Goal: Task Accomplishment & Management: Use online tool/utility

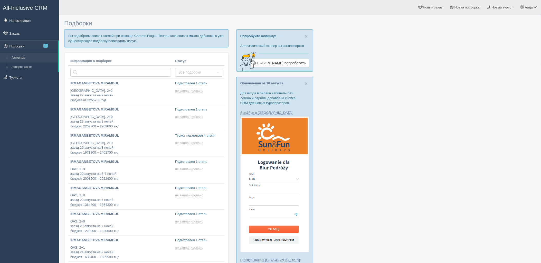
click at [127, 42] on link "создать новую" at bounding box center [125, 41] width 23 height 4
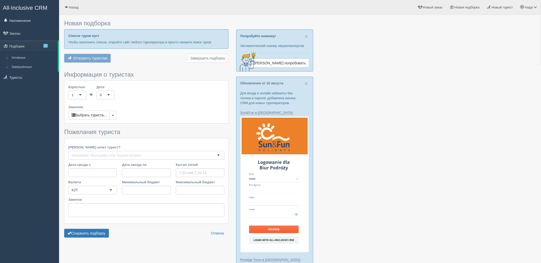
type input "7"
type input "1466500"
type input "1466600"
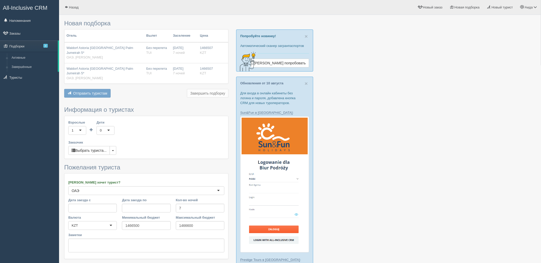
click at [102, 255] on form "Информация о туристах Взрослые 1 1 Дети 0 0 Возраст детей Заказчик Выбрать тури…" at bounding box center [146, 191] width 164 height 169
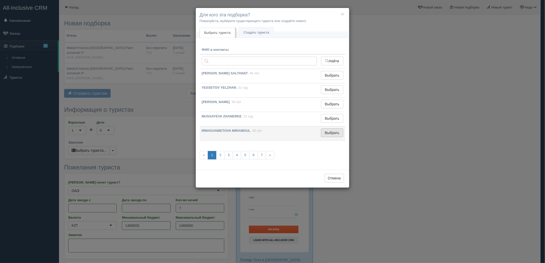
click at [338, 132] on button "Выбрать" at bounding box center [332, 133] width 22 height 9
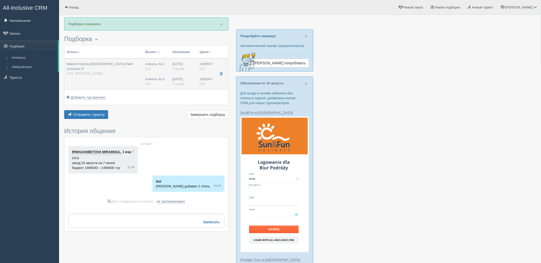
click at [180, 71] on td "24.08.2025 7 ночей 24.08.2025 7 ночей" at bounding box center [183, 74] width 27 height 31
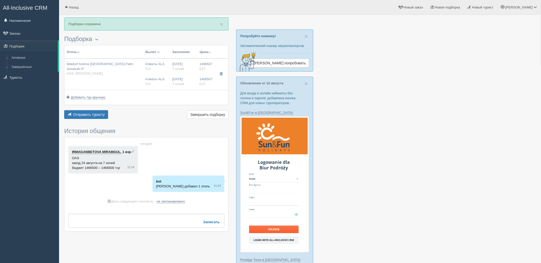
type input "Waldorf Astoria [GEOGRAPHIC_DATA] Palm Jumeirah 5*"
type input "[URL][DOMAIN_NAME]"
type input "ОАЭ"
type input "Пальма Джумейра"
type input "1466507.00"
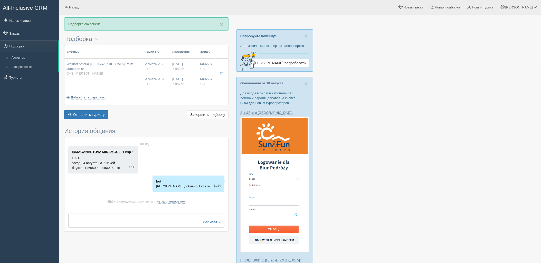
type input "Алматы ALA"
type input "Дубай DXB"
type input "05:05"
type input "08:45"
type input "Flydubai"
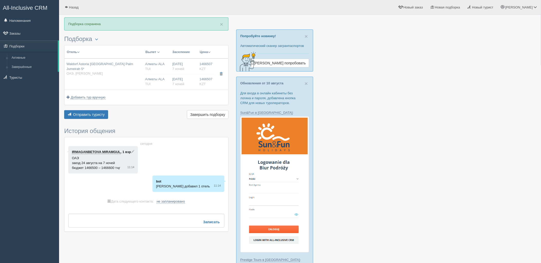
type input "22:55"
type input "04:05"
type input "7"
type input "Deluxe Skyline Sea View, King"
type input "Half Board"
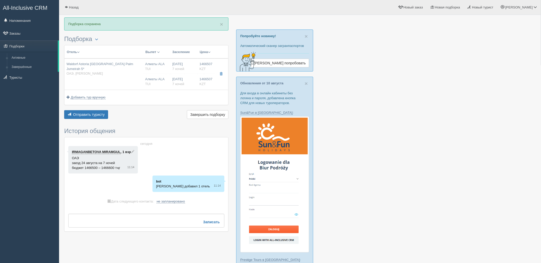
type input "TUI"
type input "https://newb2b.fstravel.com/hotel/220201"
type input "1466507.00"
type input "Алматы ALA"
type input "Дубай DXB"
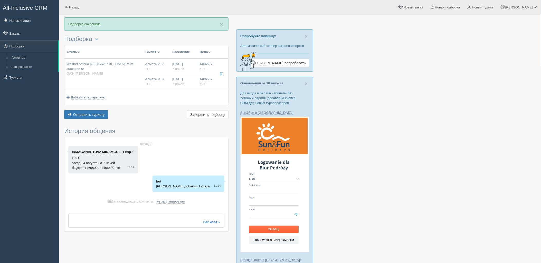
type input "05:05"
type input "08:45"
type input "Flydubai"
type input "22:55"
type input "04:05"
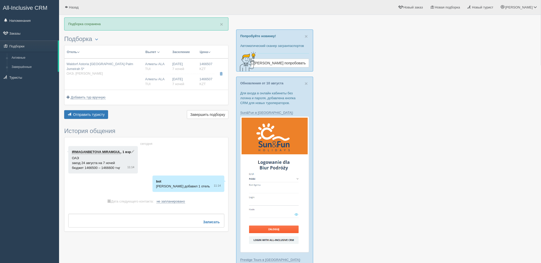
type input "7"
type input "Deluxe Skyline Sea View, King"
type input "Half Board"
type input "TUI"
type input "https://newb2b.fstravel.com/hotel/220201"
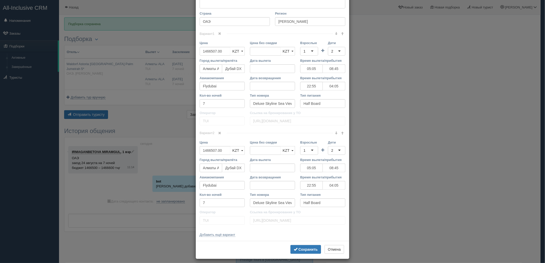
scroll to position [98, 0]
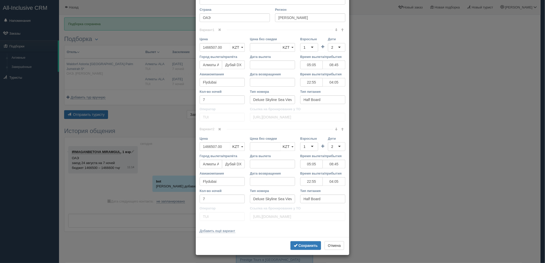
click at [220, 129] on link at bounding box center [220, 130] width 9 height 6
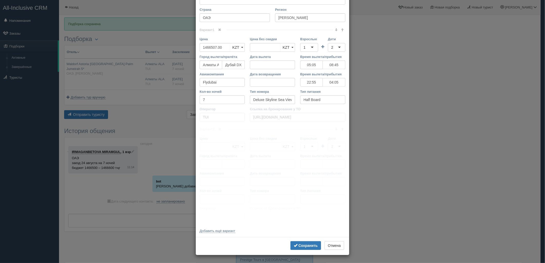
scroll to position [0, 0]
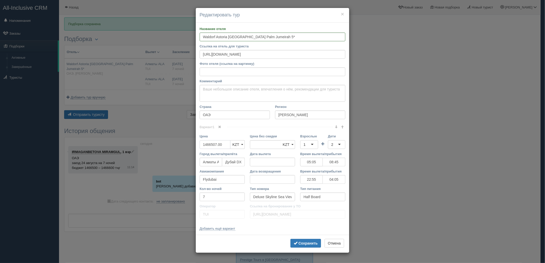
drag, startPoint x: 228, startPoint y: 146, endPoint x: 187, endPoint y: 152, distance: 41.6
click at [187, 152] on div "× Редактировать тур Название отеля Waldorf Astoria [GEOGRAPHIC_DATA] [GEOGRAPHI…" at bounding box center [272, 131] width 545 height 263
type input "1466507.00"
click at [205, 145] on input "2933014" at bounding box center [215, 144] width 31 height 9
type input "2933014"
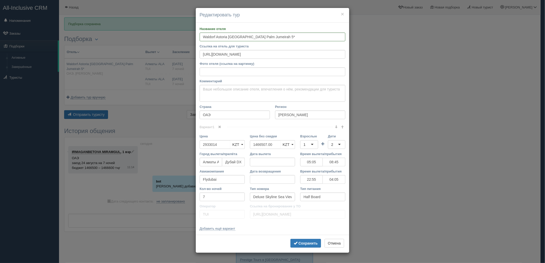
click at [304, 145] on div "1" at bounding box center [305, 144] width 2 height 5
click at [329, 148] on div "2" at bounding box center [336, 144] width 17 height 9
click at [311, 145] on div "3" at bounding box center [309, 144] width 18 height 9
click at [338, 145] on div "2" at bounding box center [336, 144] width 17 height 9
type input "4"
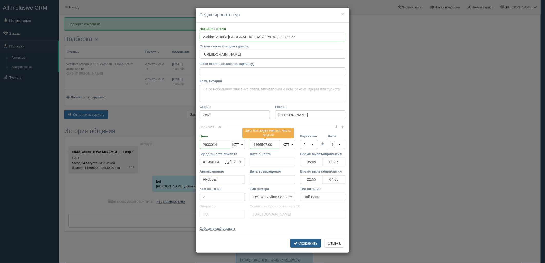
click at [320, 240] on button "Сохранить" at bounding box center [306, 243] width 31 height 9
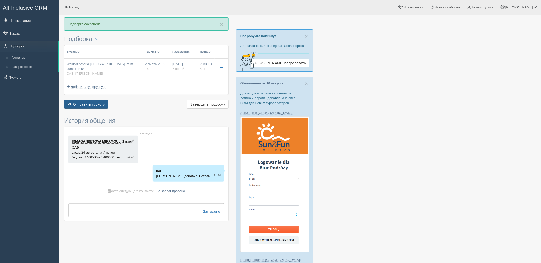
click at [79, 102] on span "Отправить туристу" at bounding box center [89, 104] width 32 height 4
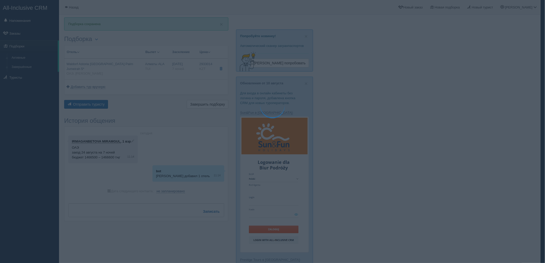
type textarea "🌞 Добрый день! Предлагаем Вам рассмотреть следующие варианты: 🌎 ОАЭ, Пальма Джу…"
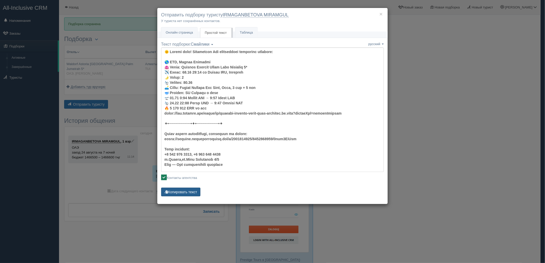
click at [188, 194] on button "Копировать текст" at bounding box center [180, 192] width 39 height 9
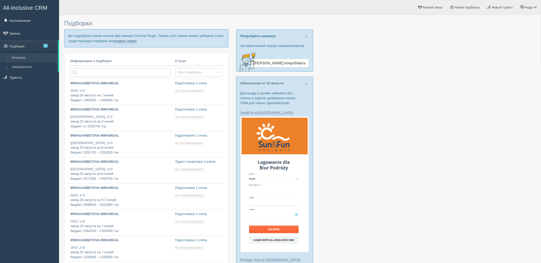
click at [124, 42] on link "создать новую" at bounding box center [125, 41] width 23 height 4
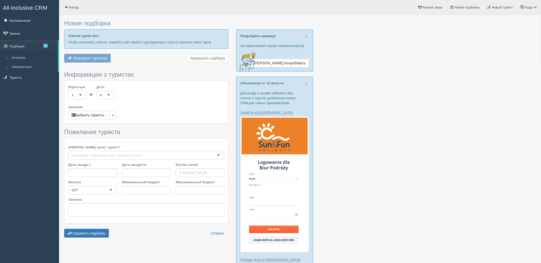
type input "7"
type input "1518100"
type input "1525400"
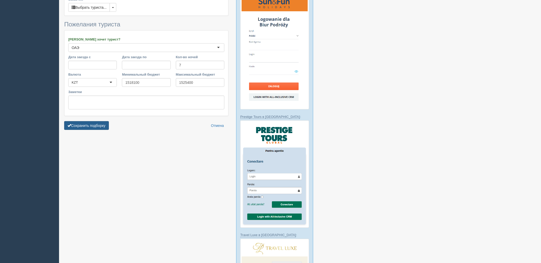
click at [94, 121] on button "Сохранить подборку" at bounding box center [86, 125] width 45 height 9
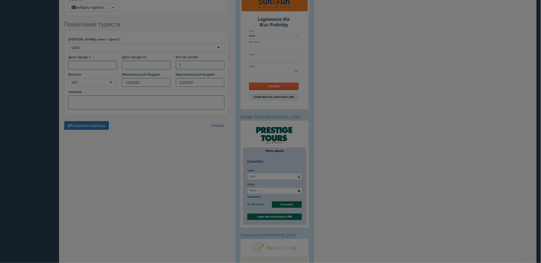
scroll to position [128, 0]
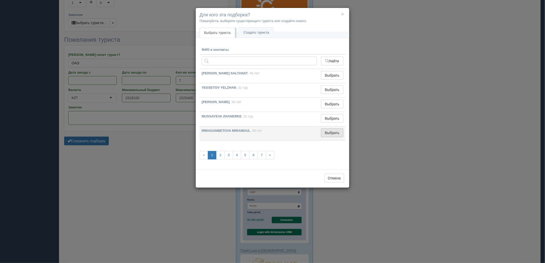
drag, startPoint x: 335, startPoint y: 134, endPoint x: 235, endPoint y: 142, distance: 100.7
click at [336, 134] on button "Выбрать" at bounding box center [332, 133] width 22 height 9
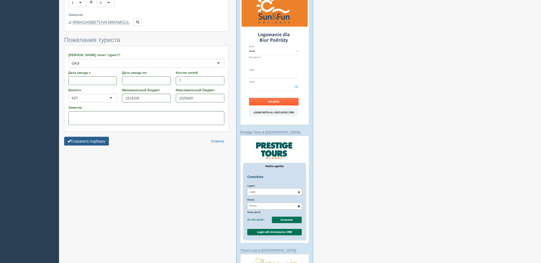
click at [97, 137] on button "Сохранить подборку" at bounding box center [86, 141] width 45 height 9
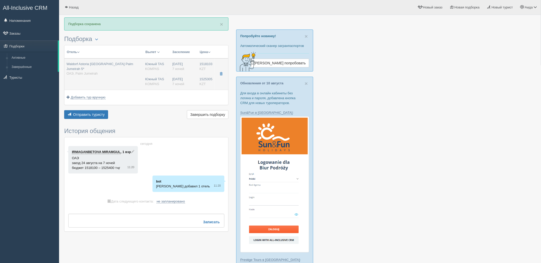
click at [165, 60] on td "Южный TAS KOMPAS Южный TAS KOMPAS" at bounding box center [156, 74] width 27 height 31
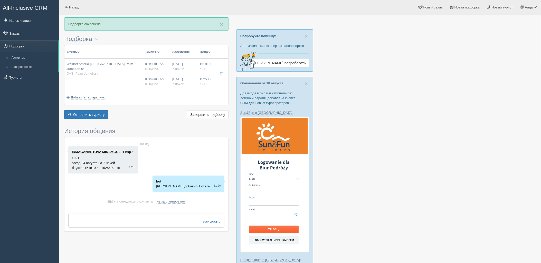
type input "Waldorf Astoria [GEOGRAPHIC_DATA] Palm Jumeirah 5*"
type input "[URL][DOMAIN_NAME]"
type input "ОАЭ"
type input "Palm Jumeirah"
type input "1518103.00"
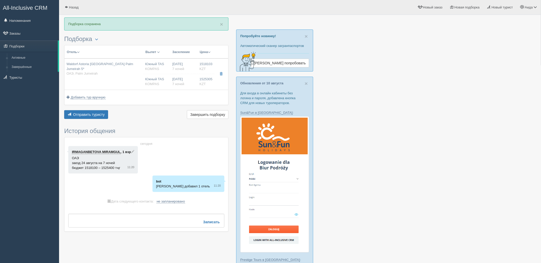
type input "Южный TAS"
type input "Дубай DXB"
type input "04:05"
type input "06:50"
type input "Flydubai"
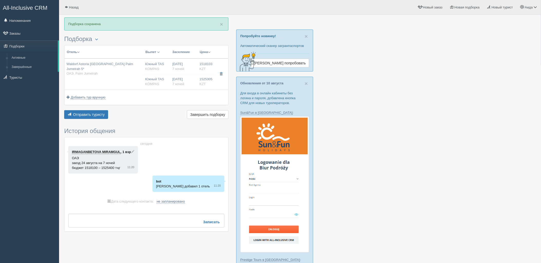
type input "22:15"
type input "02:45"
type input "7"
type input "King Deluxe Skyline Sea View"
type input "HB"
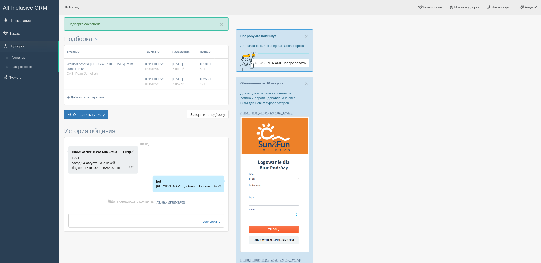
type input "KOMPAS"
type input "[URL][DOMAIN_NAME]"
type input "1525305.00"
type input "Южный TAS"
type input "Дубай DXB"
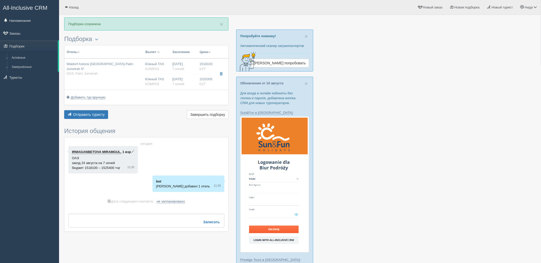
type input "04:05"
type input "06:50"
type input "Flydubai"
type input "22:15"
type input "02:45"
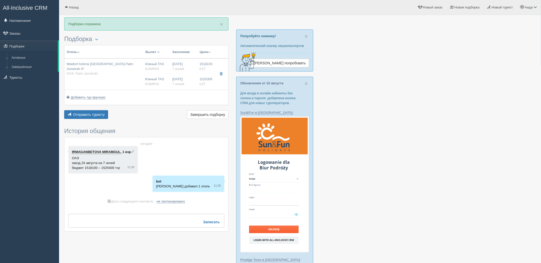
type input "7"
type input "King Deluxe Skyline Sea View"
type input "HB"
type input "KOMPAS"
type input "[URL][DOMAIN_NAME]"
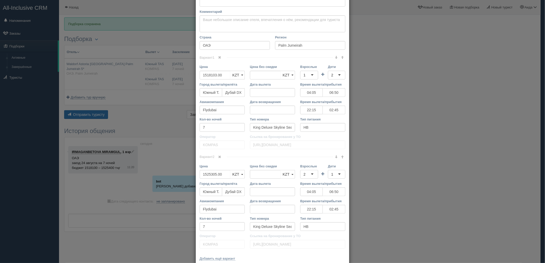
scroll to position [72, 0]
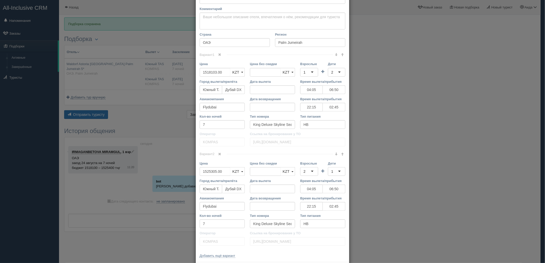
click at [216, 156] on link at bounding box center [220, 155] width 9 height 6
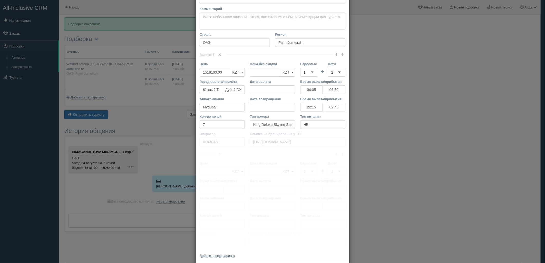
scroll to position [0, 0]
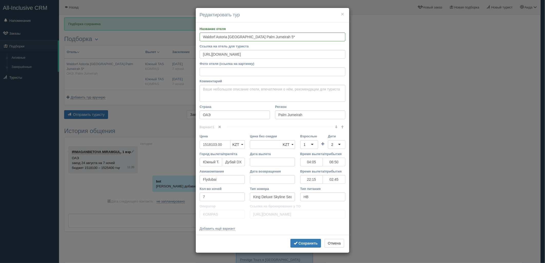
drag, startPoint x: 225, startPoint y: 147, endPoint x: 175, endPoint y: 151, distance: 50.0
click at [175, 151] on div "× Редактировать тур Название отеля Waldorf Astoria [GEOGRAPHIC_DATA] [GEOGRAPHI…" at bounding box center [272, 131] width 545 height 263
type input "1518103.00"
type input "3043408"
click at [304, 140] on div "1" at bounding box center [309, 144] width 18 height 9
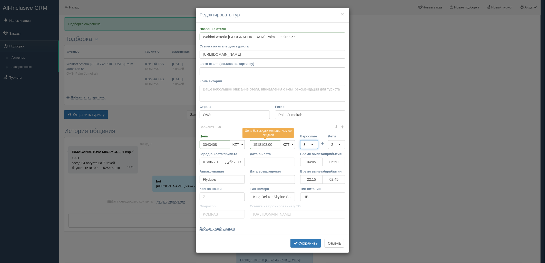
click at [334, 142] on div "2" at bounding box center [336, 144] width 17 height 9
click at [310, 241] on button "Сохранить" at bounding box center [306, 243] width 31 height 9
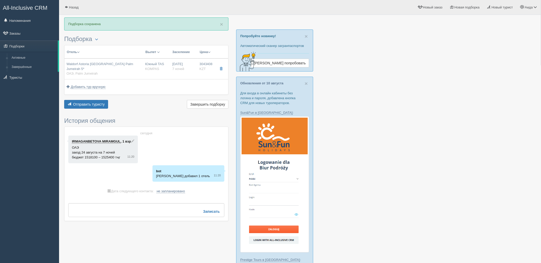
click at [82, 107] on div "× Подборка сохранена [GEOGRAPHIC_DATA] Менеджер: [PERSON_NAME] Показать удалённ…" at bounding box center [146, 121] width 164 height 209
click at [85, 104] on button "Отправить туристу Отправить" at bounding box center [86, 104] width 44 height 9
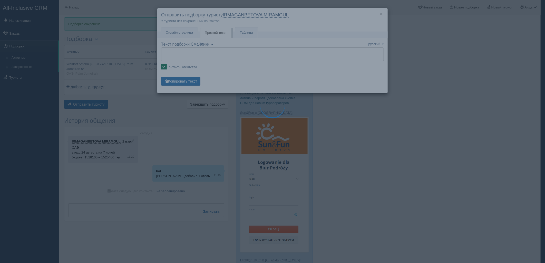
type textarea "🌞 Loremi dolo! Sitametcon Adi elitseddoei temporinc utlabore: 🌎 ETD, Magn Aliqu…"
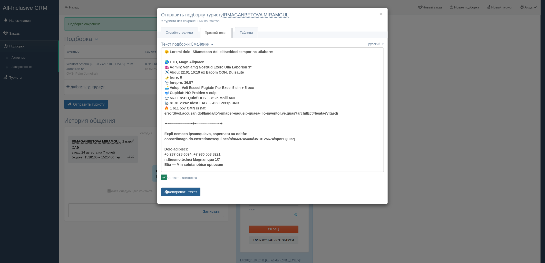
click at [193, 192] on button "Копировать текст" at bounding box center [180, 192] width 39 height 9
